Goal: Transaction & Acquisition: Purchase product/service

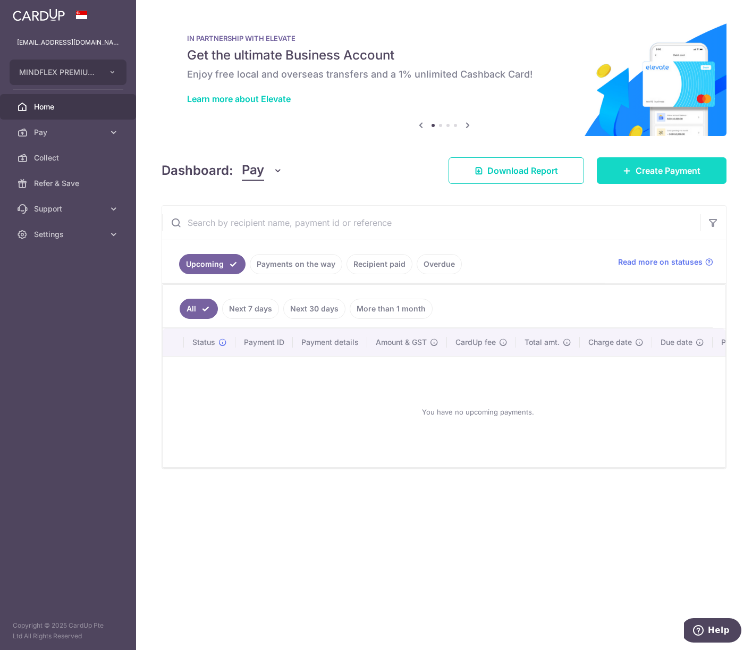
click at [627, 171] on icon at bounding box center [627, 170] width 9 height 9
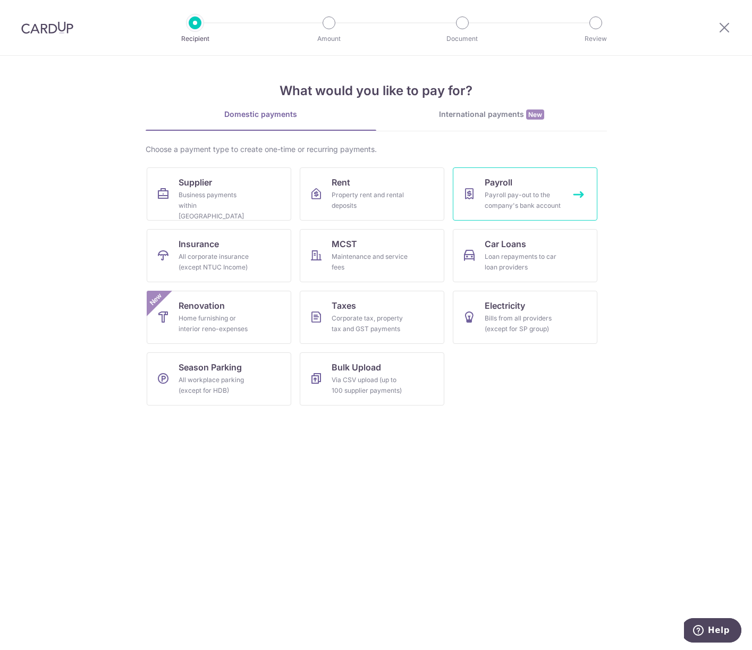
click at [493, 198] on div "Payroll pay-out to the company's bank account" at bounding box center [523, 200] width 77 height 21
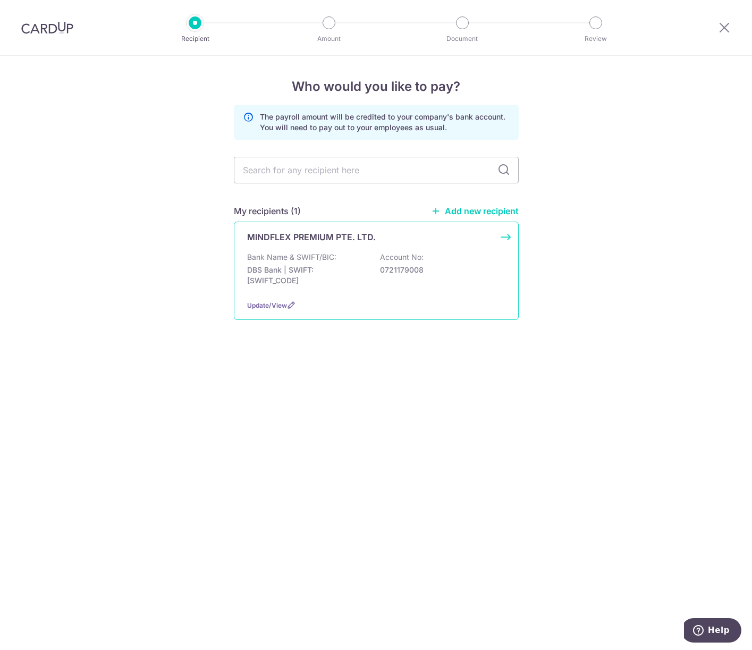
click at [314, 294] on div "MINDFLEX PREMIUM PTE. LTD. Bank Name & SWIFT/BIC: DBS Bank | SWIFT: [SWIFT_CODE…" at bounding box center [376, 271] width 285 height 98
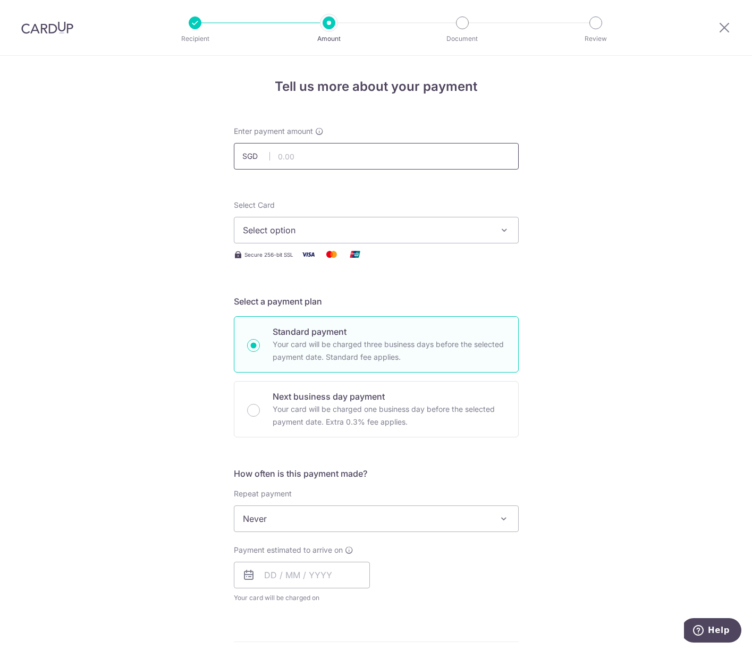
click at [370, 148] on input "text" at bounding box center [376, 156] width 285 height 27
type input "94,134.25"
click at [346, 221] on button "Select option" at bounding box center [376, 230] width 285 height 27
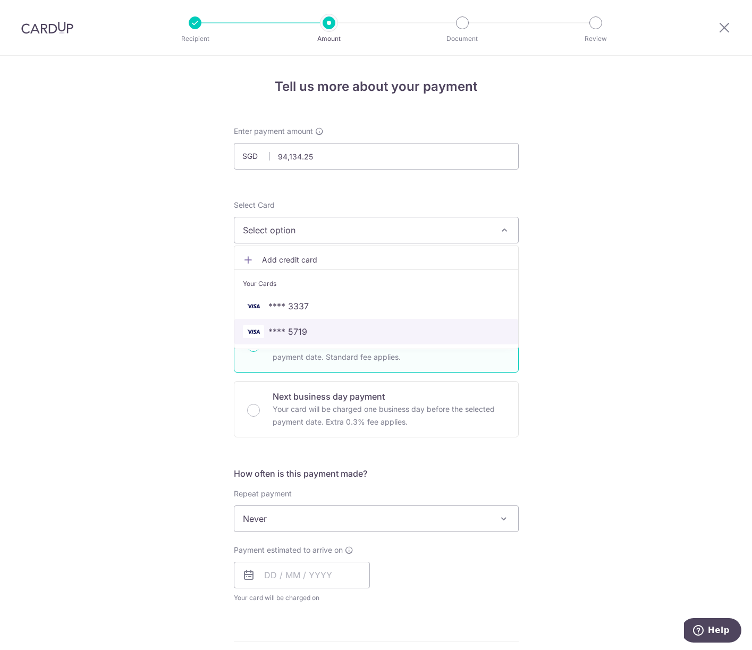
click at [309, 327] on span "**** 5719" at bounding box center [376, 331] width 267 height 13
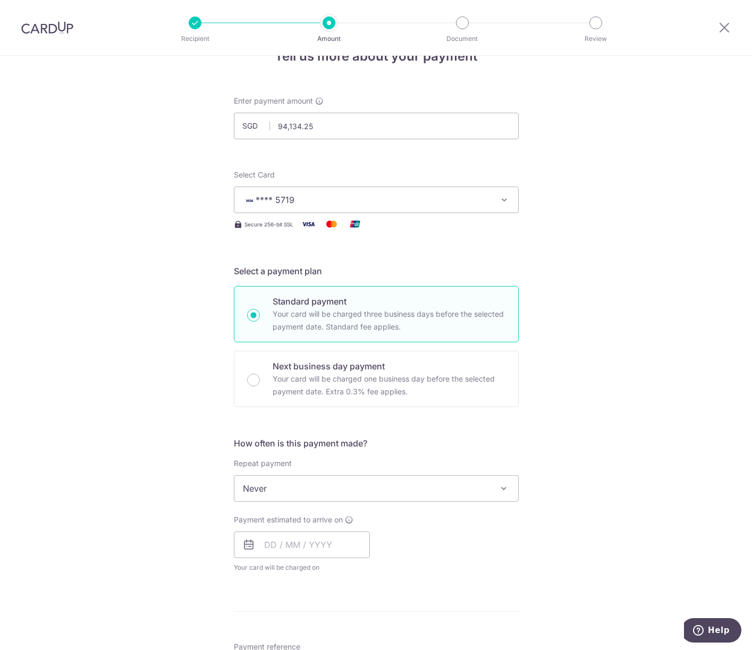
scroll to position [159, 0]
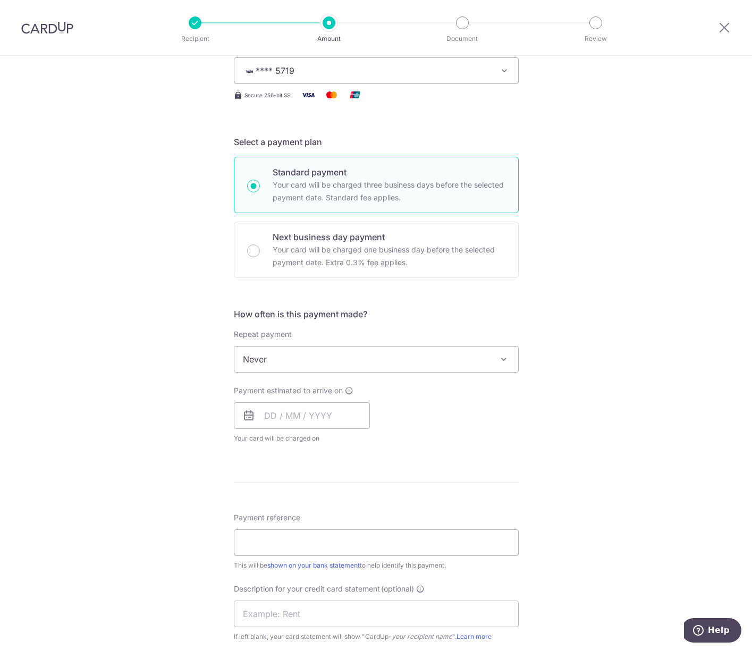
click at [288, 356] on span "Never" at bounding box center [376, 360] width 284 height 26
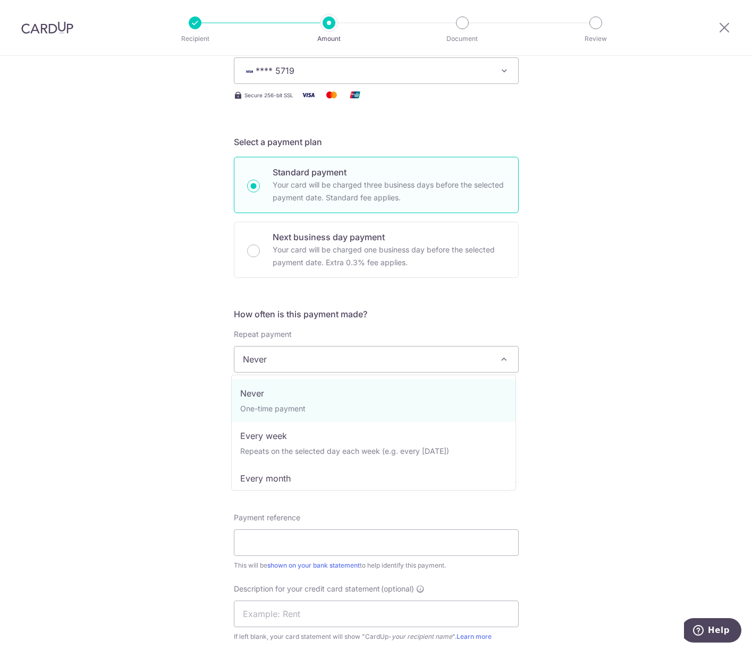
click at [289, 356] on span "Never" at bounding box center [376, 360] width 284 height 26
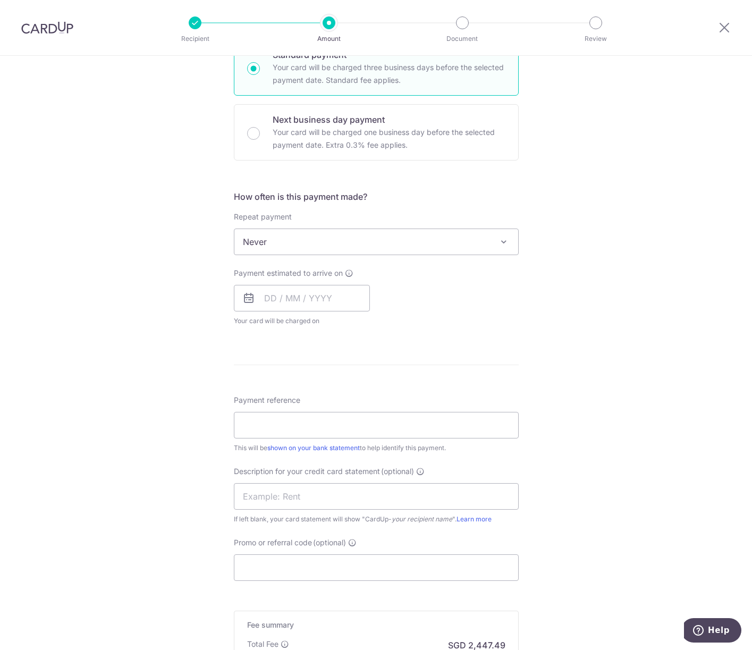
scroll to position [319, 0]
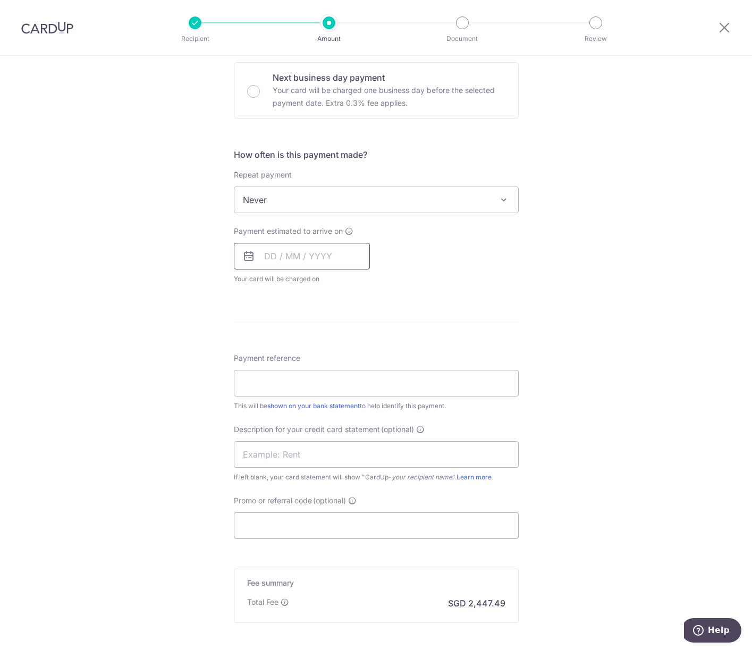
click at [276, 264] on input "text" at bounding box center [302, 256] width 136 height 27
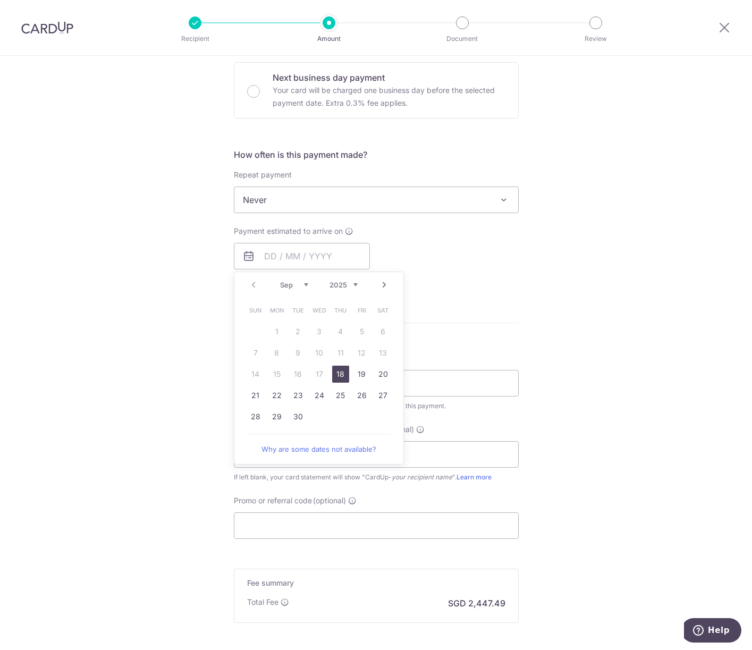
click at [336, 375] on link "18" at bounding box center [340, 374] width 17 height 17
type input "18/09/2025"
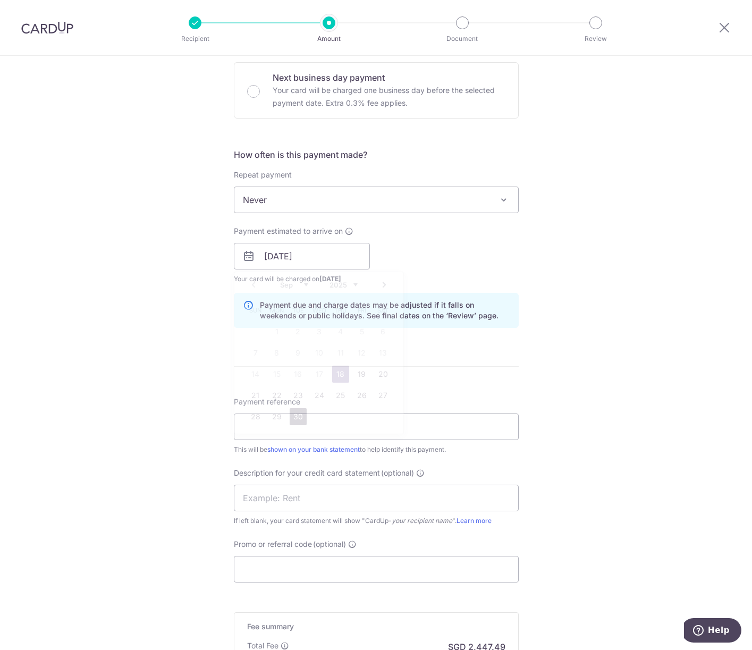
scroll to position [372, 0]
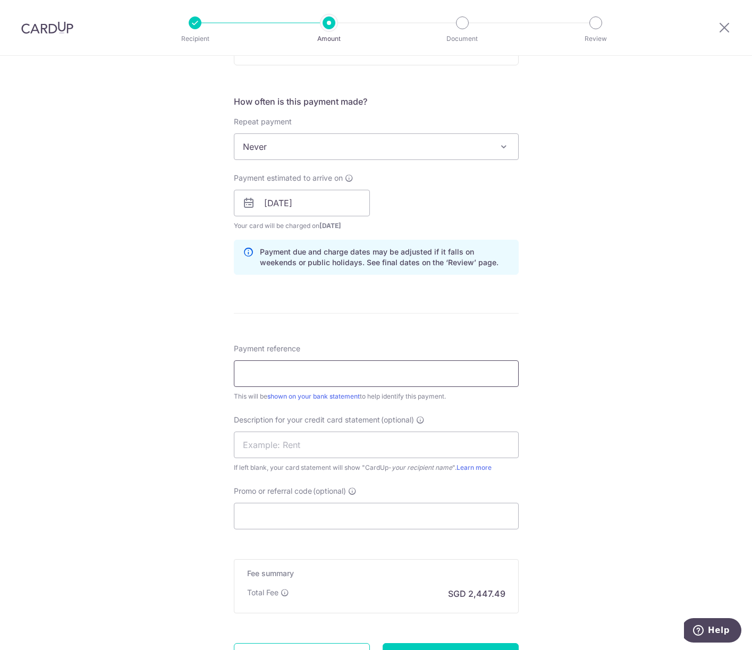
click at [275, 372] on input "Payment reference" at bounding box center [376, 373] width 285 height 27
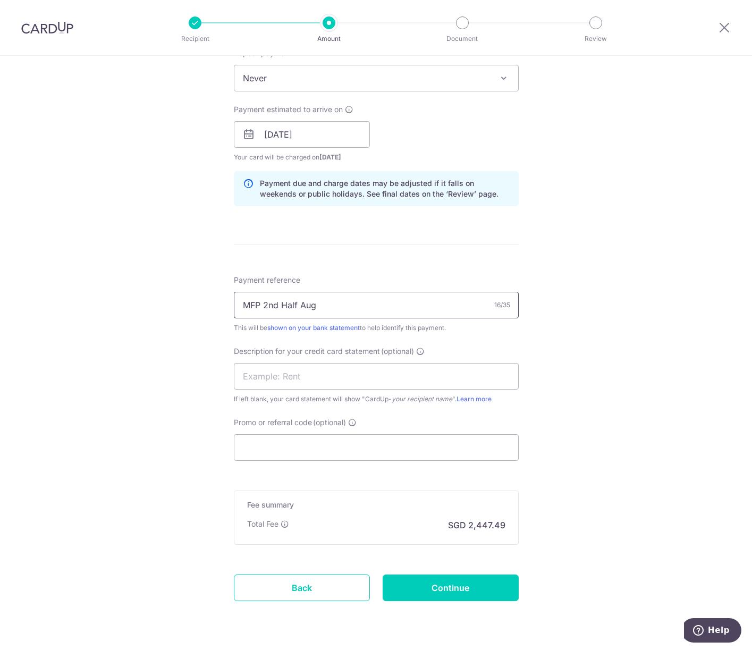
scroll to position [472, 0]
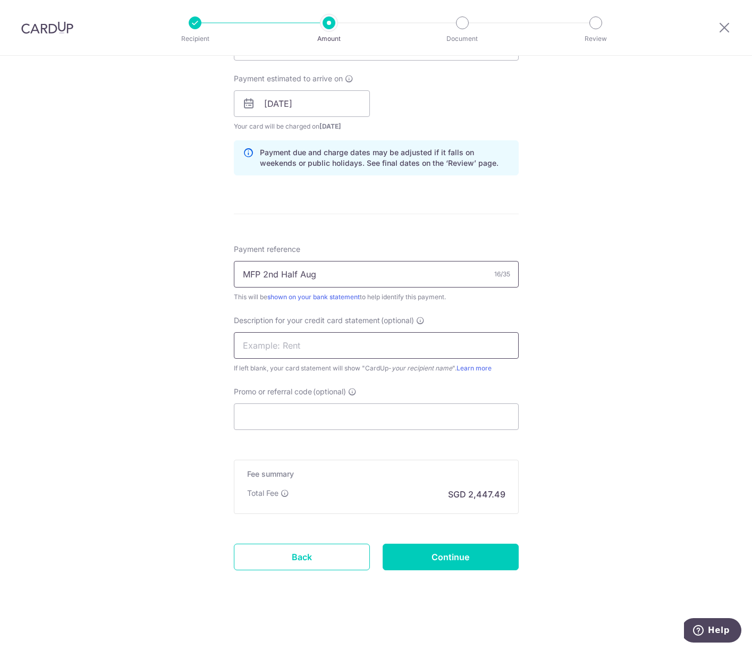
type input "MFP 2nd Half Aug"
click at [270, 347] on input "text" at bounding box center [376, 345] width 285 height 27
click at [280, 273] on input "MFP 2nd Half Aug" at bounding box center [376, 274] width 285 height 27
click at [299, 348] on input "text" at bounding box center [376, 345] width 285 height 27
paste input "MFP 2nd Half Au"
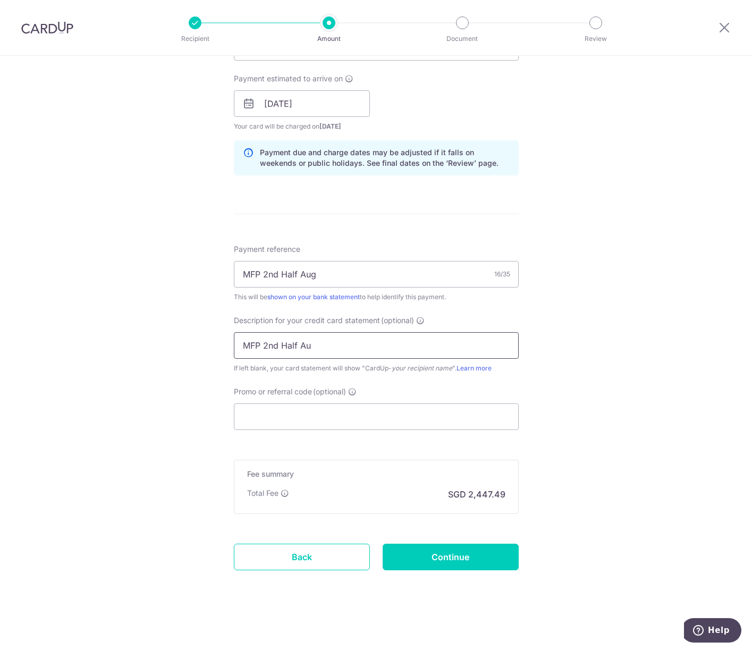
click at [300, 343] on input "MFP 2nd Half Au" at bounding box center [376, 345] width 285 height 27
click at [294, 343] on input "MFP 2nd Half Au" at bounding box center [376, 345] width 285 height 27
type input "MFP 2nd HalfAug"
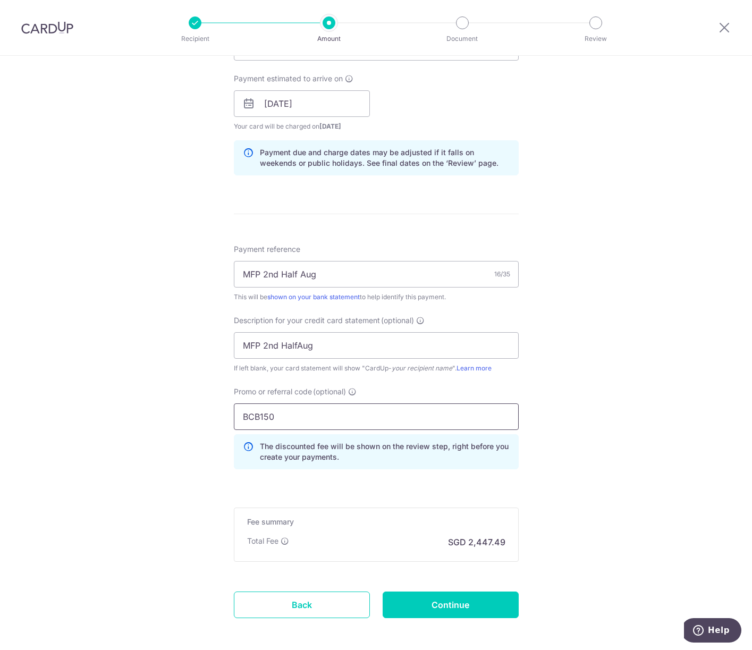
type input "BCB150"
click at [90, 394] on div "Tell us more about your payment Enter payment amount SGD 94,134.25 94134.25 Sel…" at bounding box center [376, 141] width 752 height 1114
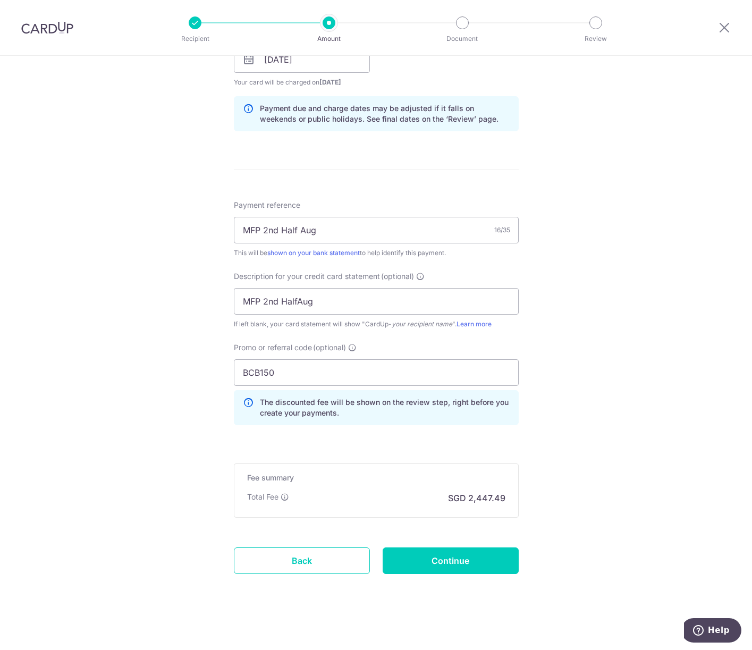
scroll to position [519, 0]
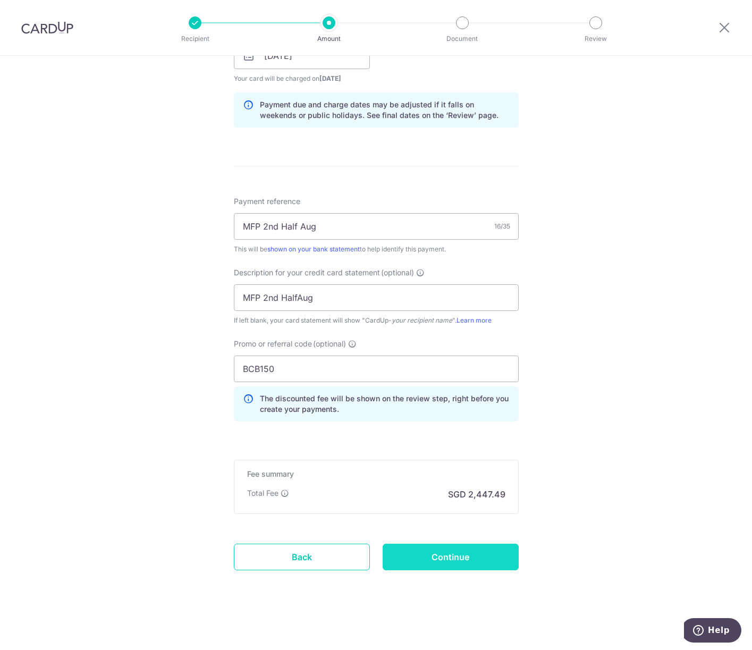
click at [435, 569] on input "Continue" at bounding box center [451, 557] width 136 height 27
type input "Create Schedule"
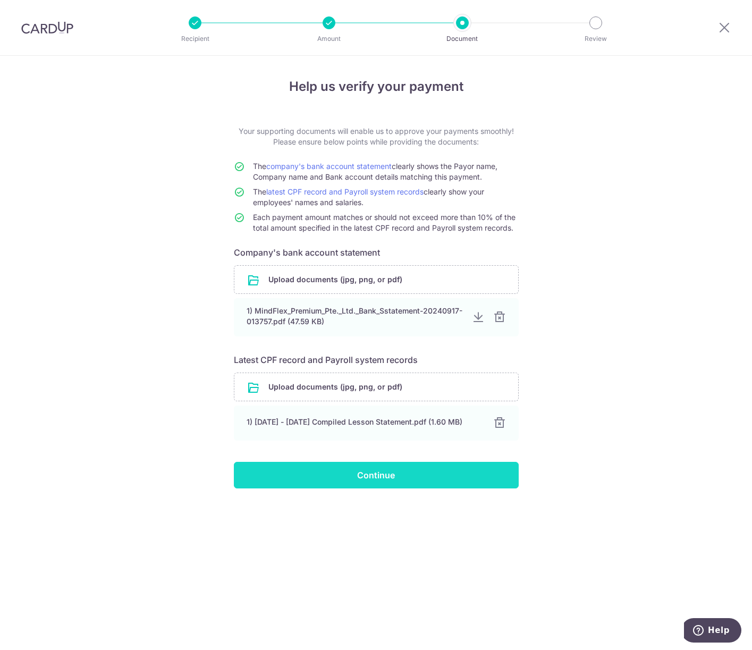
click at [301, 482] on input "Continue" at bounding box center [376, 475] width 285 height 27
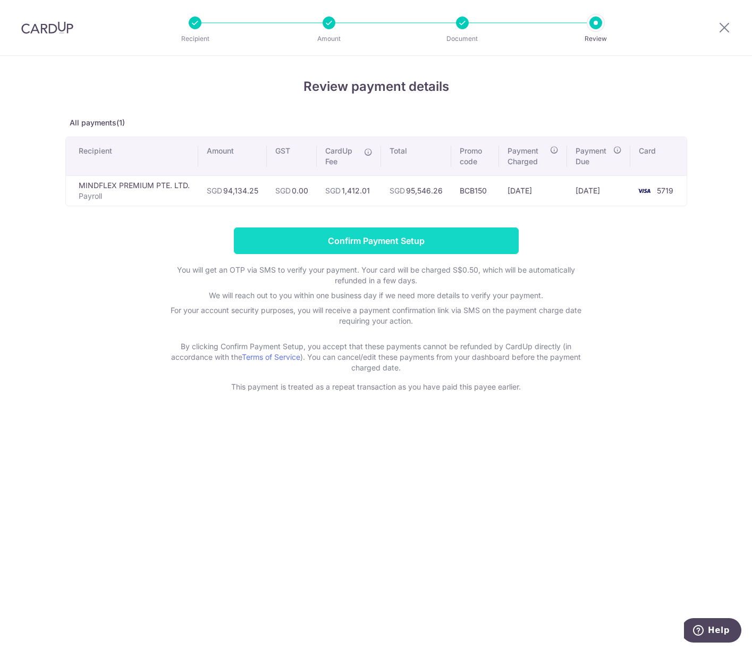
click at [308, 236] on input "Confirm Payment Setup" at bounding box center [376, 241] width 285 height 27
